Goal: Transaction & Acquisition: Purchase product/service

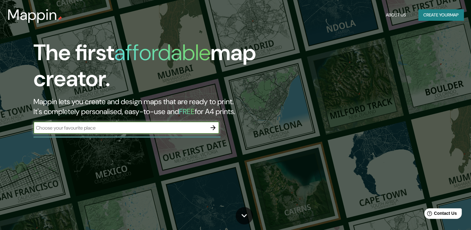
click at [177, 133] on div "​" at bounding box center [126, 127] width 186 height 12
type input "[GEOGRAPHIC_DATA] [GEOGRAPHIC_DATA]"
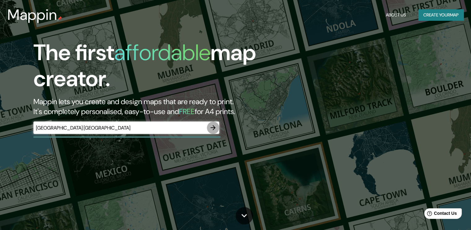
click at [214, 131] on icon "button" at bounding box center [212, 127] width 7 height 7
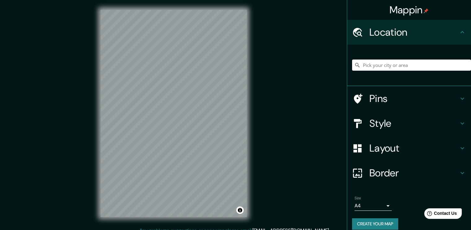
click at [384, 64] on input "Pick your city or area" at bounding box center [411, 64] width 119 height 11
click at [389, 65] on input "[GEOGRAPHIC_DATA], [GEOGRAPHIC_DATA], [GEOGRAPHIC_DATA]" at bounding box center [411, 64] width 119 height 11
click at [393, 65] on input "[GEOGRAPHIC_DATA], [STREET_ADDRESS]" at bounding box center [411, 64] width 119 height 11
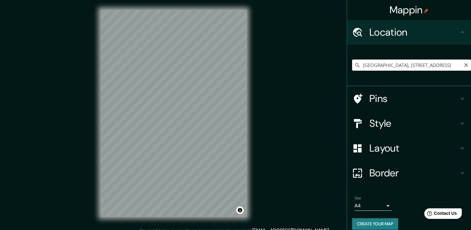
click at [393, 65] on input "[GEOGRAPHIC_DATA], [STREET_ADDRESS]" at bounding box center [411, 64] width 119 height 11
paste input "-35.27787925339488, -57.22287871648857"
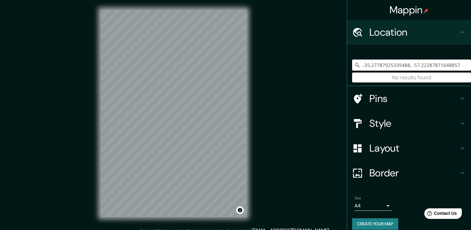
type input "-35.27787925339488, -57.22287871648857"
click at [454, 68] on input "-35.27787925339488, -57.22287871648857" at bounding box center [411, 64] width 119 height 11
drag, startPoint x: 454, startPoint y: 68, endPoint x: 318, endPoint y: 76, distance: 136.5
click at [318, 76] on div "Mappin Location [GEOGRAPHIC_DATA] No results found Pins Style Layout Border Cho…" at bounding box center [235, 118] width 471 height 237
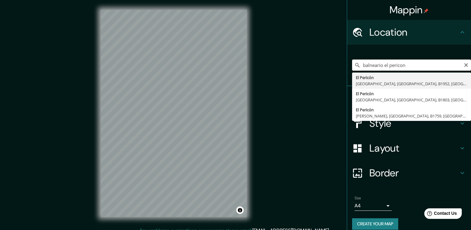
type input "El Pericón, [STREET_ADDRESS]"
